Goal: Information Seeking & Learning: Compare options

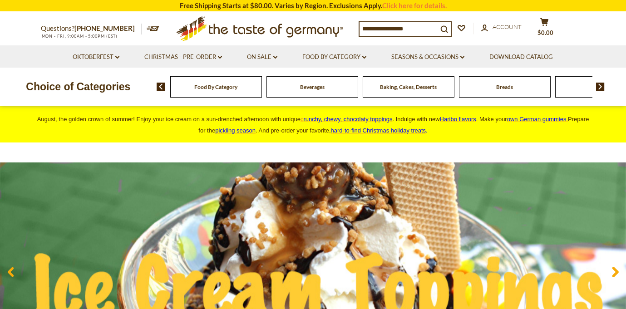
click at [382, 34] on input at bounding box center [398, 28] width 78 height 13
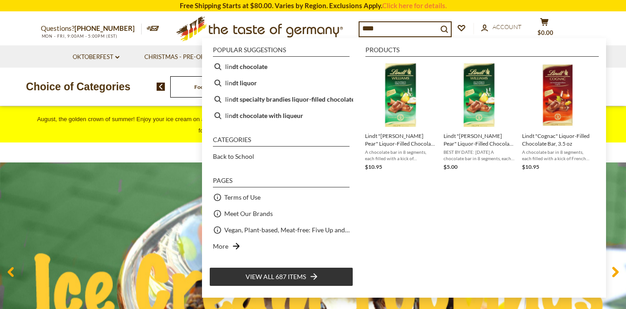
type input "*****"
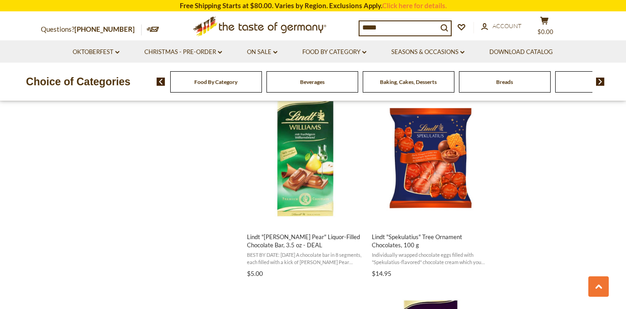
scroll to position [780, 0]
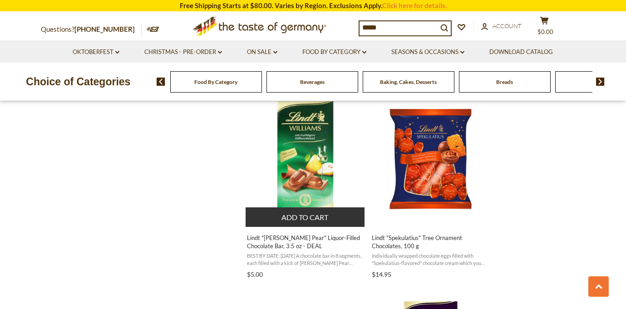
click at [307, 176] on img "Lindt" at bounding box center [306, 159] width 120 height 120
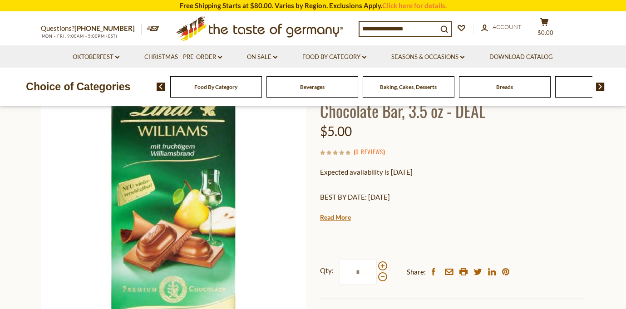
scroll to position [82, 0]
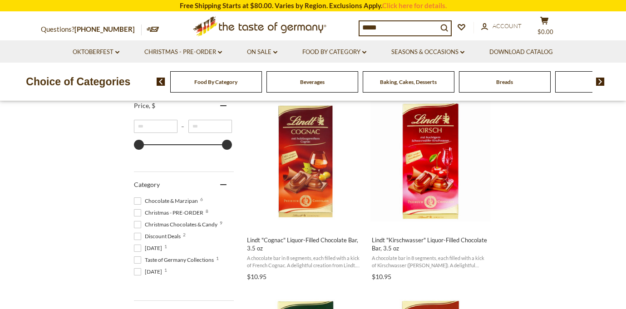
scroll to position [182, 0]
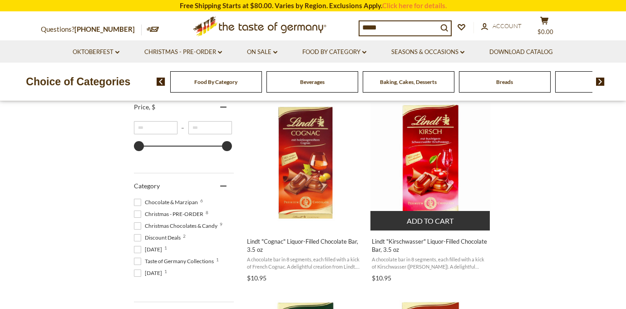
click at [458, 154] on img "Lindt" at bounding box center [430, 163] width 120 height 120
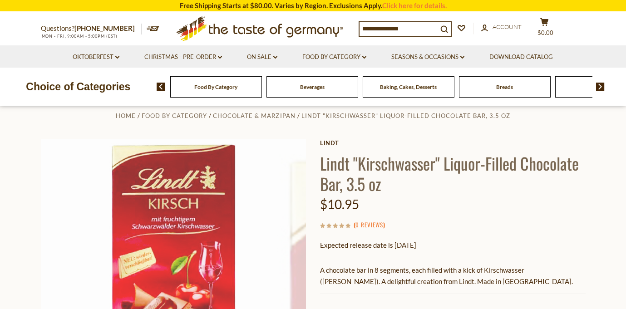
scroll to position [15, 0]
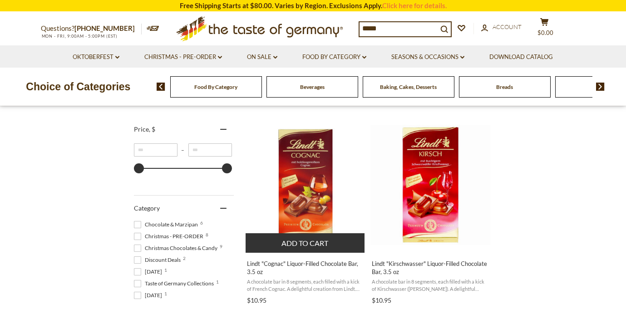
scroll to position [157, 0]
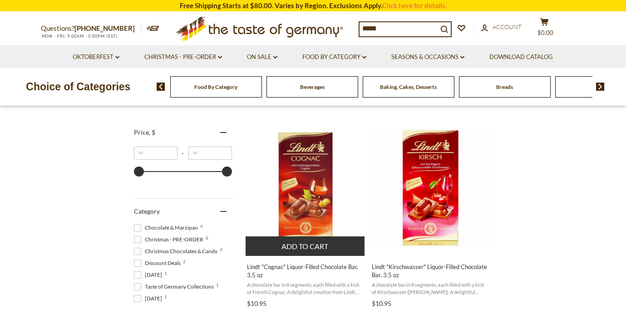
click at [307, 177] on img "Lindt" at bounding box center [306, 188] width 120 height 120
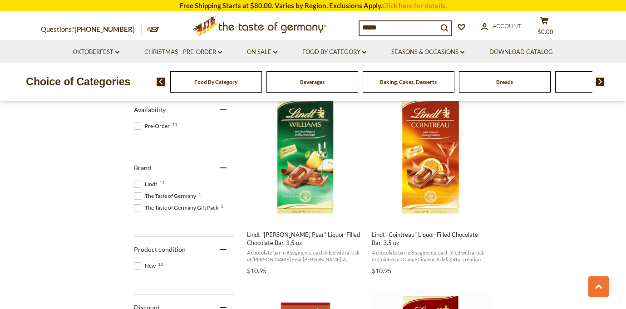
scroll to position [381, 0]
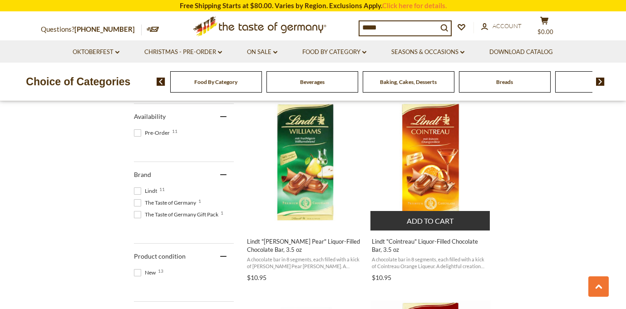
click at [450, 161] on img "Lindt" at bounding box center [430, 162] width 120 height 120
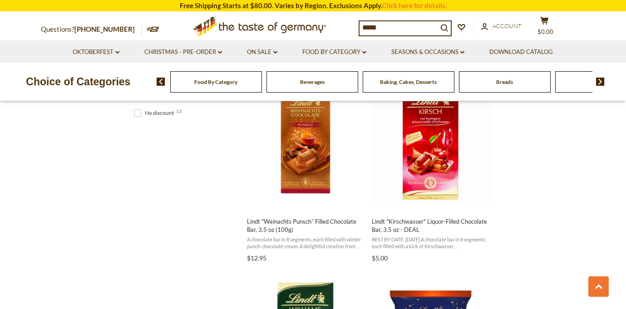
scroll to position [608, 0]
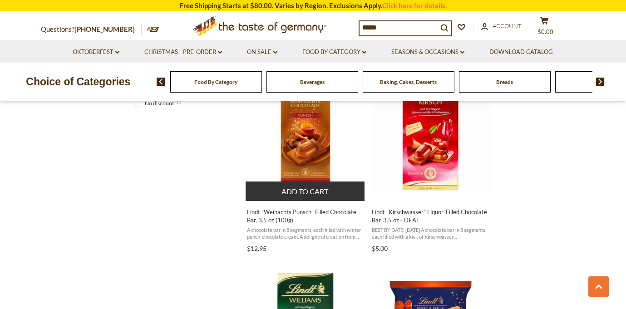
click at [305, 209] on span "Lindt "Weinachts Punsch” Filled Chocolate Bar, 3.5 oz (100g)" at bounding box center [306, 216] width 118 height 16
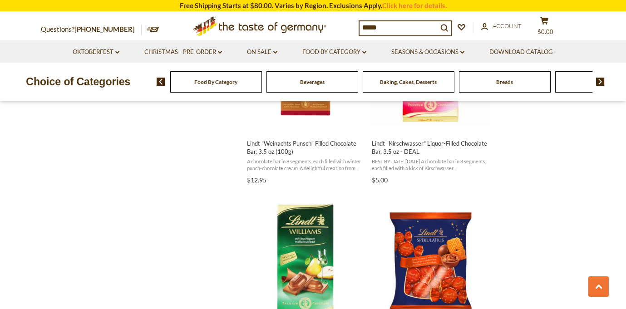
scroll to position [675, 0]
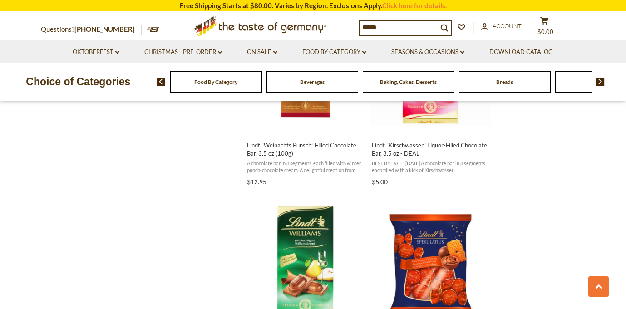
drag, startPoint x: 381, startPoint y: 27, endPoint x: 334, endPoint y: 27, distance: 47.7
click at [359, 27] on input "*****" at bounding box center [398, 27] width 78 height 13
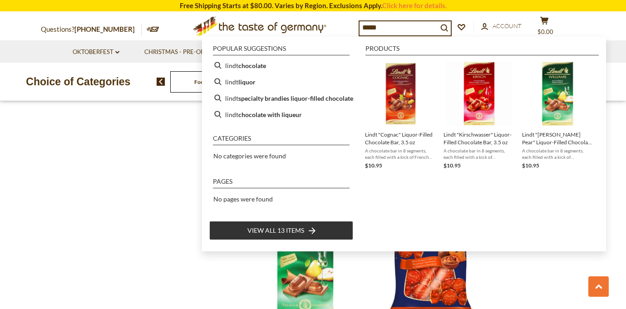
click at [118, 142] on section "Products 13 Showing 13 results for " lindt " Relevance Relevance Title: A-Z Tit…" at bounding box center [313, 279] width 626 height 1536
